Goal: Browse casually

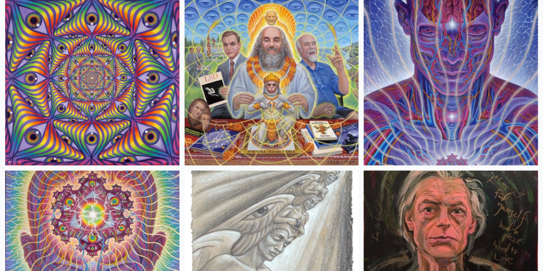
scroll to position [1728, 0]
